Goal: Obtain resource: Obtain resource

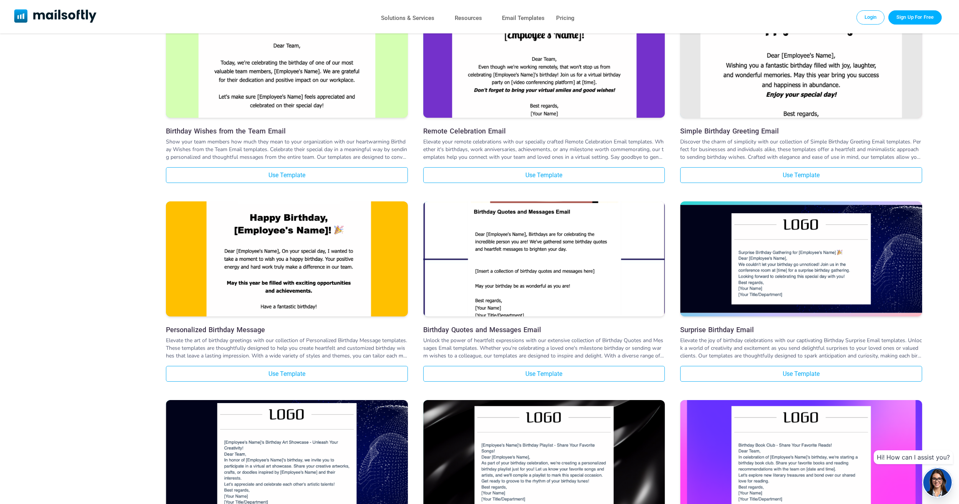
scroll to position [422, 0]
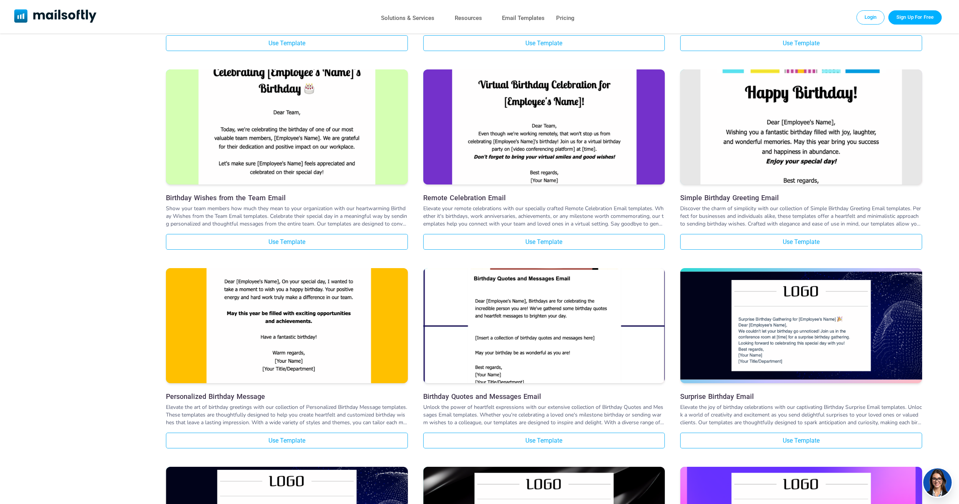
click at [312, 342] on img at bounding box center [287, 289] width 242 height 364
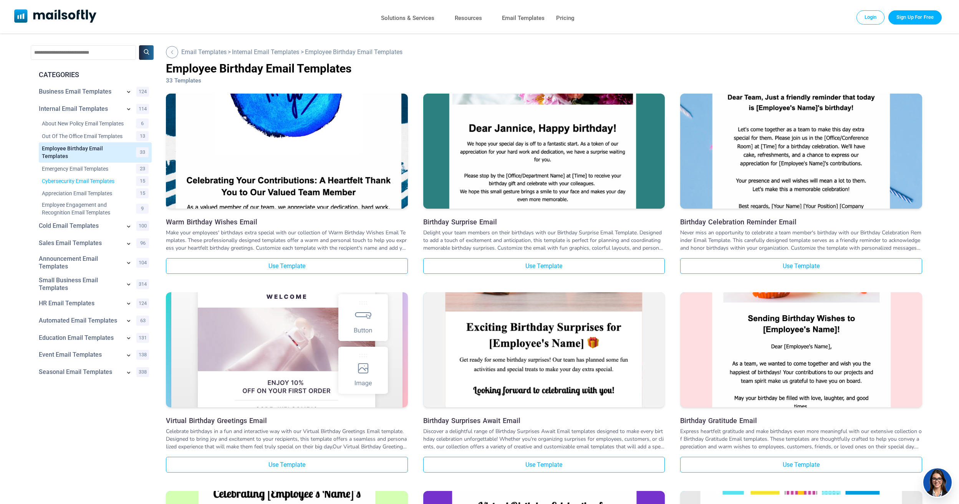
scroll to position [0, 0]
click at [78, 156] on link "Employee Birthday Email Templates" at bounding box center [84, 152] width 84 height 15
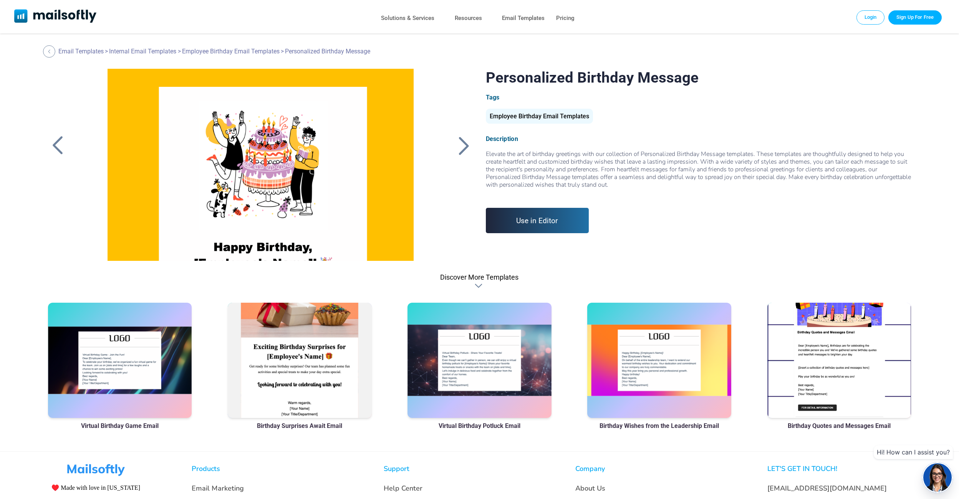
click at [531, 219] on link "Use in Editor" at bounding box center [537, 220] width 103 height 25
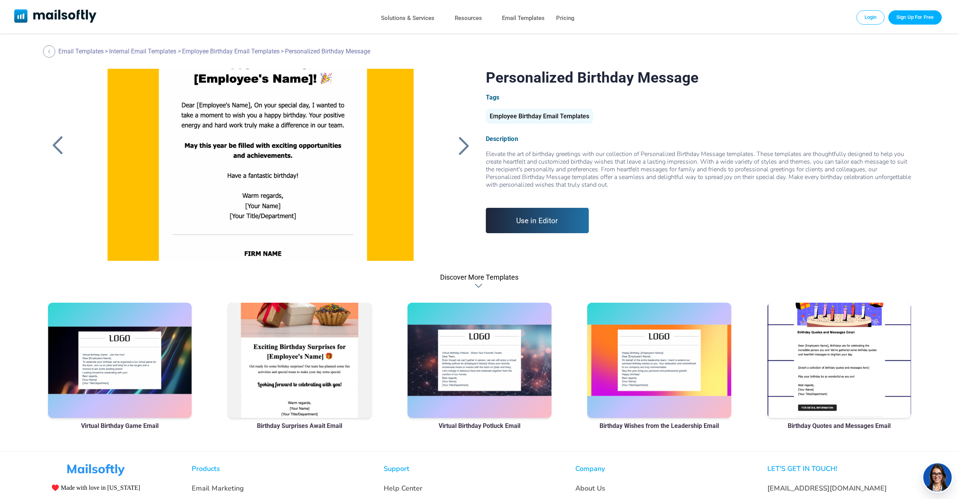
scroll to position [261, 0]
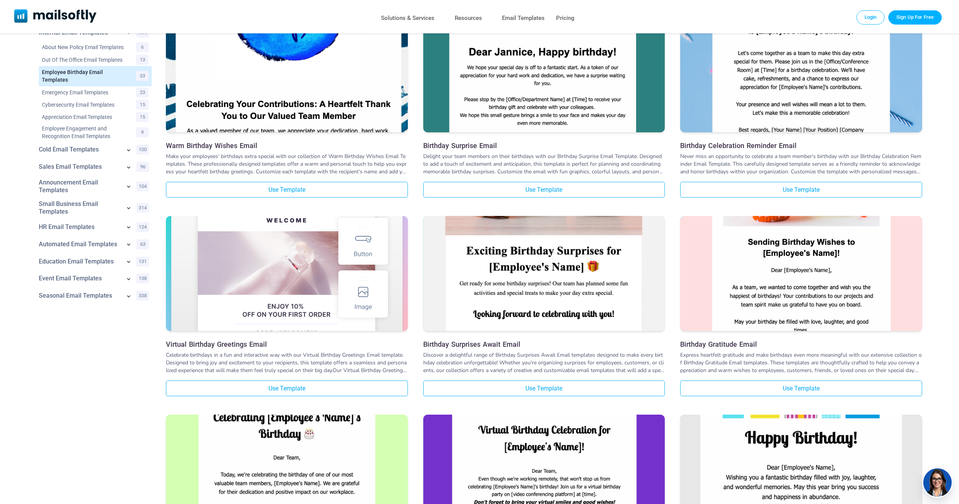
scroll to position [115, 0]
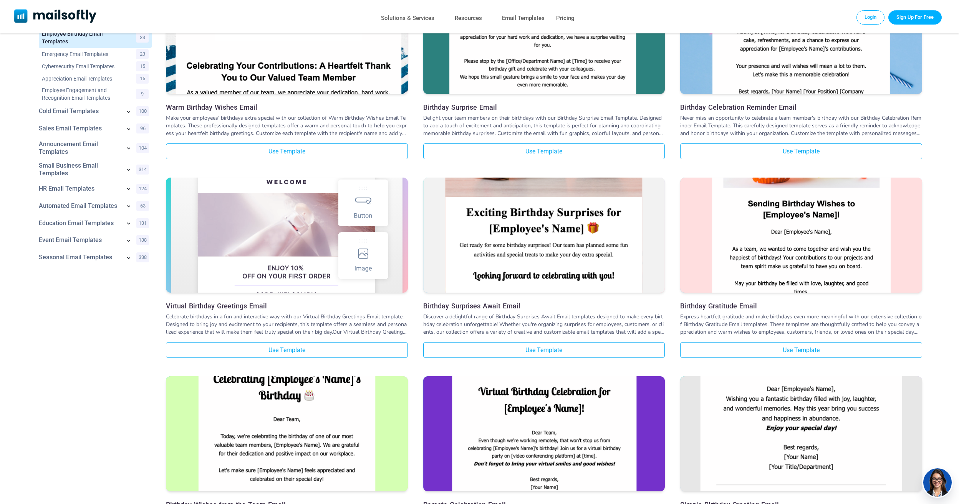
click at [788, 400] on img at bounding box center [801, 394] width 242 height 402
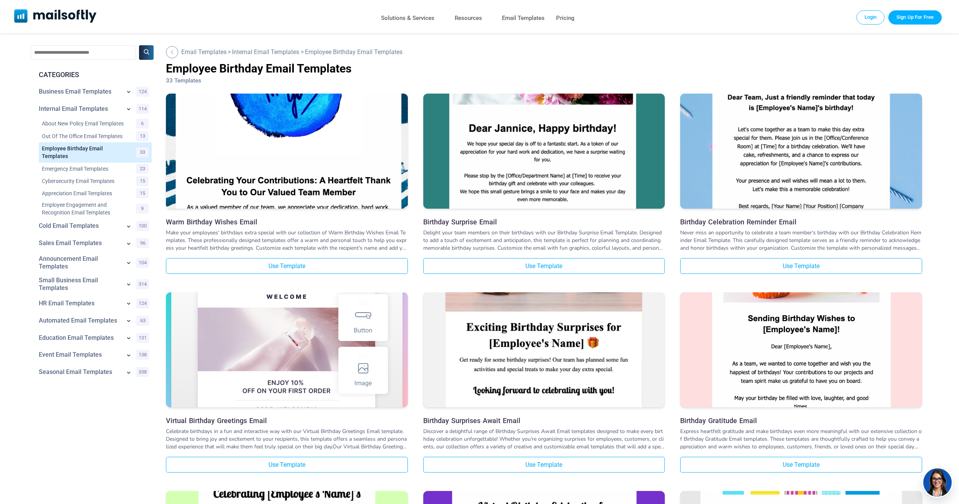
scroll to position [0, 0]
click at [76, 153] on link "Employee Birthday Email Templates" at bounding box center [84, 152] width 84 height 15
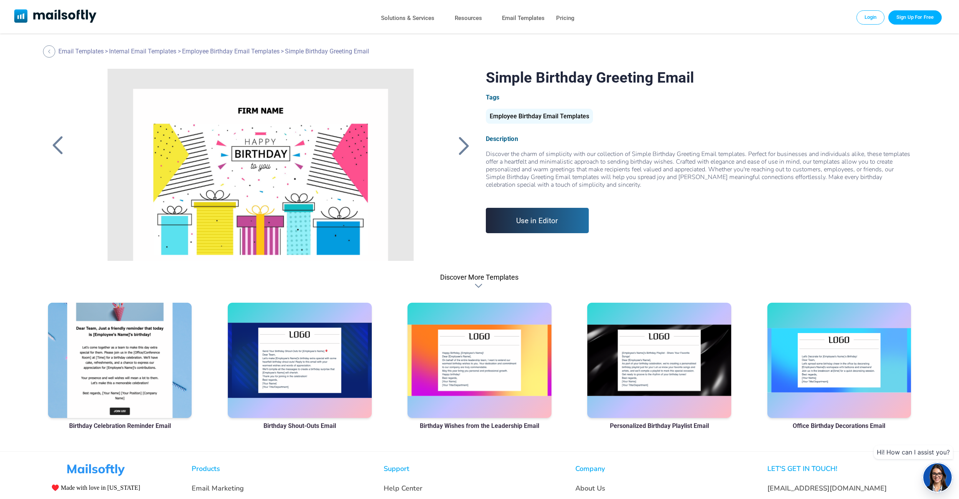
click at [532, 227] on link "Use in Editor" at bounding box center [537, 220] width 103 height 25
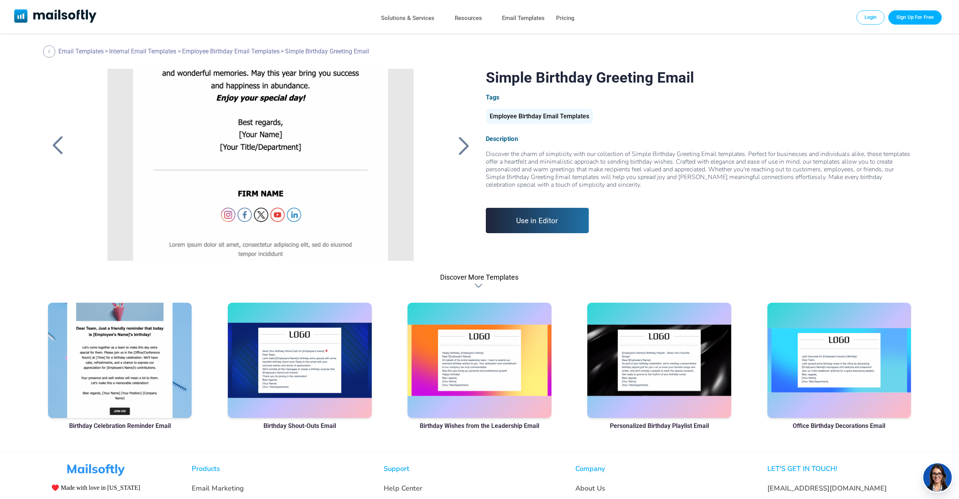
scroll to position [308, 0]
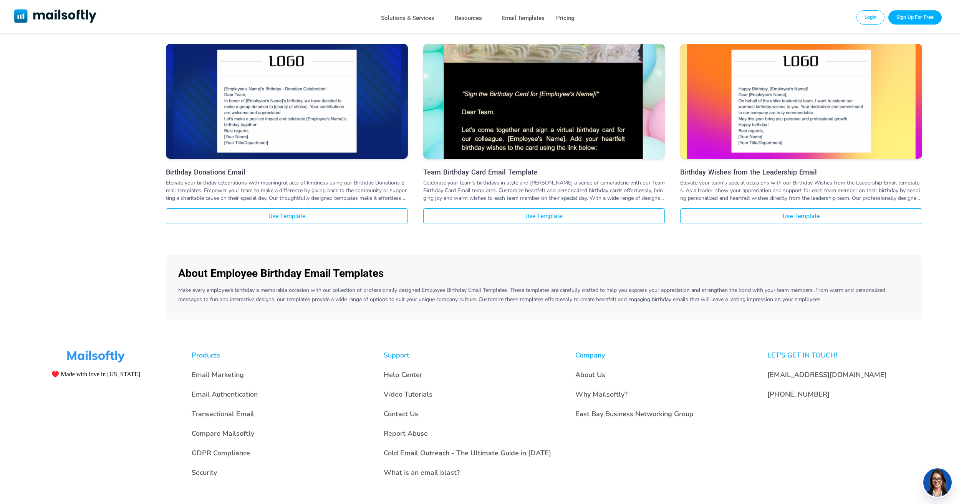
scroll to position [2044, 0]
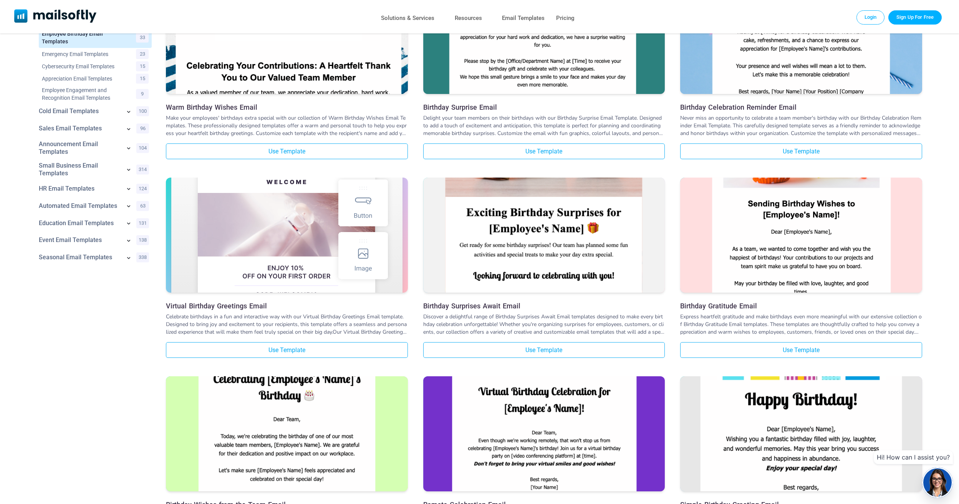
scroll to position [230, 0]
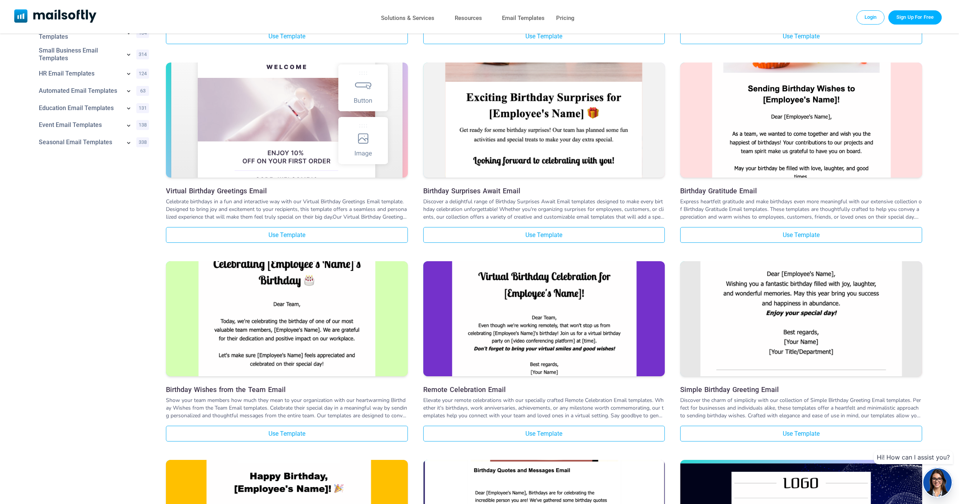
click at [780, 321] on img at bounding box center [801, 279] width 242 height 402
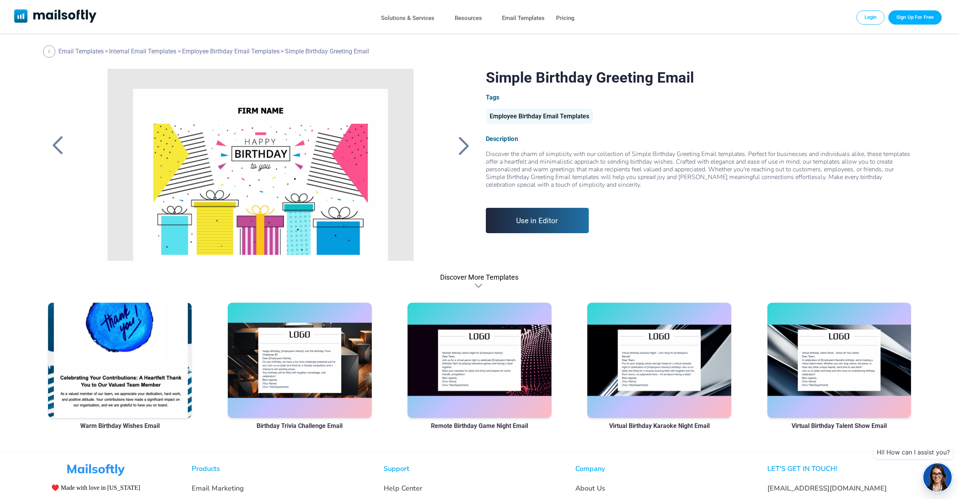
click at [542, 226] on link "Use in Editor" at bounding box center [537, 220] width 103 height 25
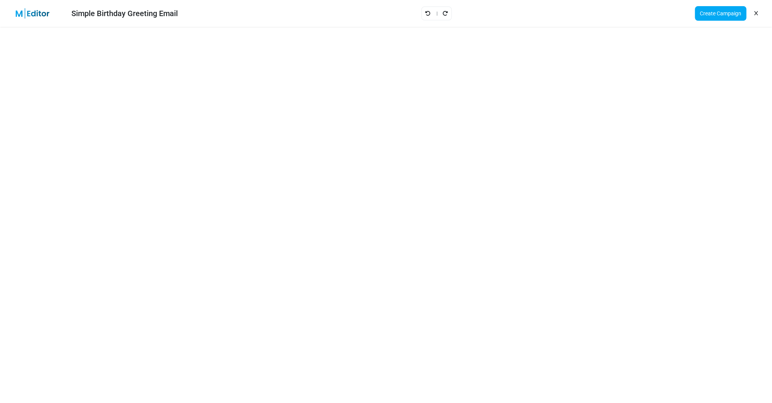
click at [595, 9] on div "Simple Birthday Greeting Email Create Campaign" at bounding box center [386, 13] width 772 height 27
